Goal: Task Accomplishment & Management: Manage account settings

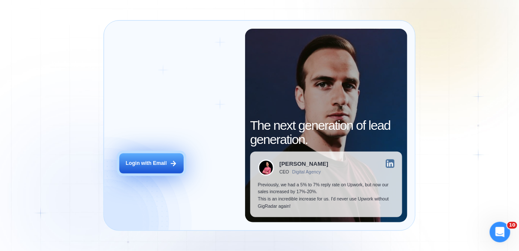
click at [152, 159] on button "Login with Email" at bounding box center [151, 164] width 64 height 20
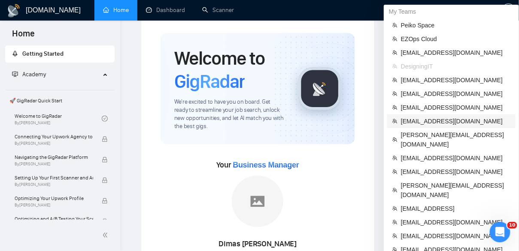
scroll to position [36, 0]
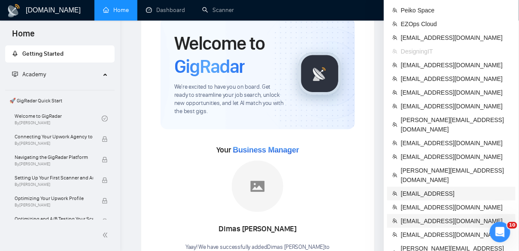
click at [433, 217] on span "[EMAIL_ADDRESS][DOMAIN_NAME]" at bounding box center [455, 221] width 109 height 9
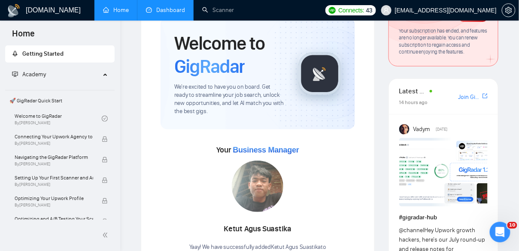
click at [163, 10] on link "Dashboard" at bounding box center [165, 9] width 39 height 7
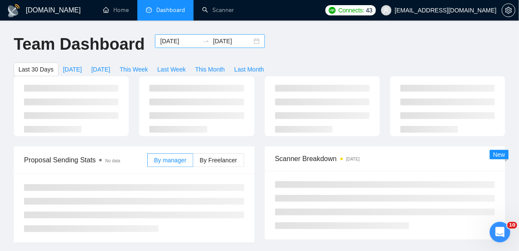
click at [253, 43] on div "[DATE] [DATE]" at bounding box center [210, 41] width 110 height 14
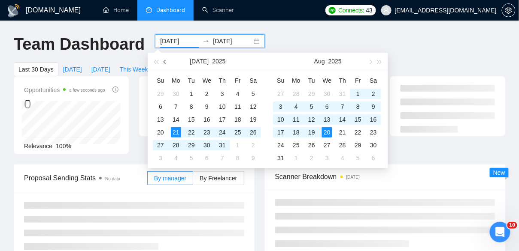
click at [166, 60] on button "button" at bounding box center [164, 61] width 9 height 17
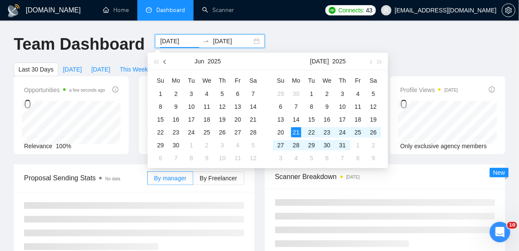
click at [166, 60] on button "button" at bounding box center [164, 61] width 9 height 17
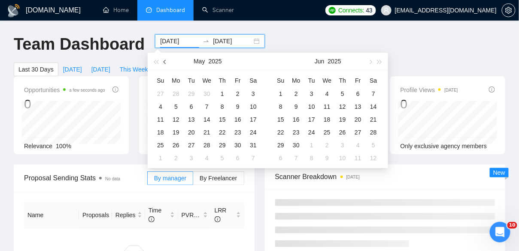
click at [166, 60] on button "button" at bounding box center [164, 61] width 9 height 17
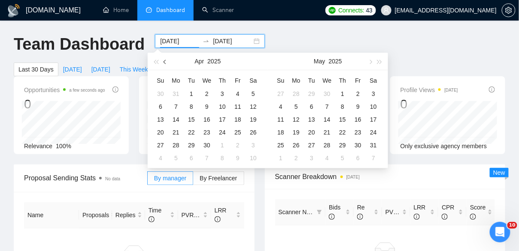
click at [166, 60] on button "button" at bounding box center [164, 61] width 9 height 17
type input "[DATE]"
click at [252, 93] on div "1" at bounding box center [253, 94] width 10 height 10
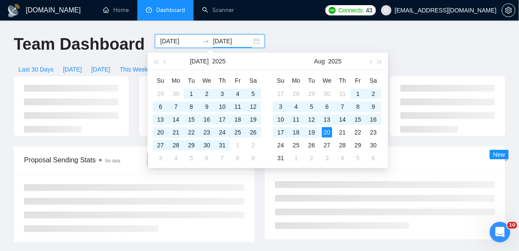
click at [289, 33] on div "[DOMAIN_NAME] Home Dashboard Scanner Connects: 43 [EMAIL_ADDRESS][DOMAIN_NAME] …" at bounding box center [259, 233] width 519 height 467
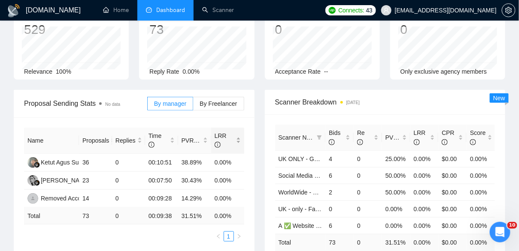
scroll to position [78, 0]
